Goal: Check status: Check status

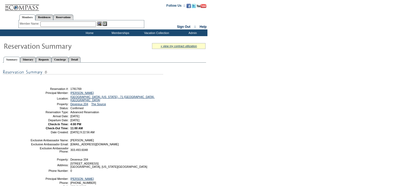
click at [75, 55] on ul "Summary Itinerary Requests Concierge Detail" at bounding box center [104, 55] width 203 height 3
click at [68, 60] on link "Concierge" at bounding box center [59, 60] width 17 height 6
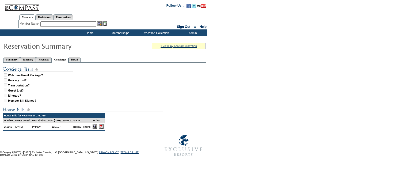
click at [104, 127] on img at bounding box center [101, 126] width 5 height 5
click at [71, 17] on link "Reservations" at bounding box center [63, 17] width 20 height 6
click at [57, 22] on input "text" at bounding box center [51, 23] width 24 height 5
type input "1747180"
